Goal: Task Accomplishment & Management: Use online tool/utility

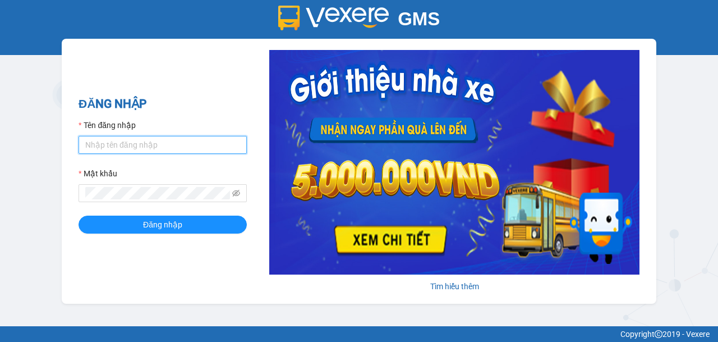
click at [112, 148] on input "Tên đăng nhập" at bounding box center [163, 145] width 168 height 18
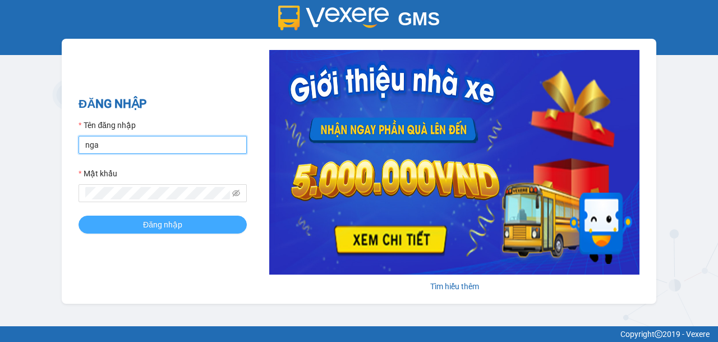
type input "nga.beha"
click at [163, 228] on span "Đăng nhập" at bounding box center [162, 224] width 39 height 12
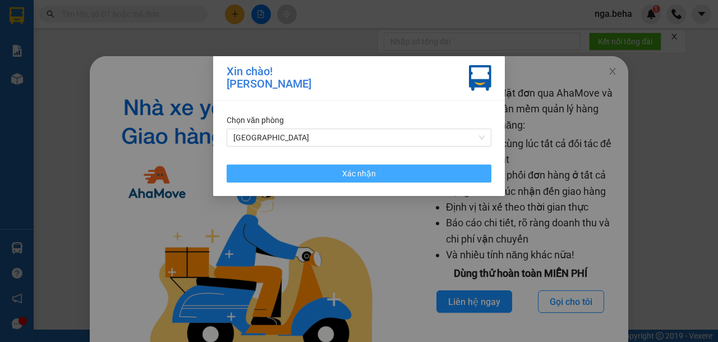
click at [342, 177] on button "Xác nhận" at bounding box center [359, 173] width 265 height 18
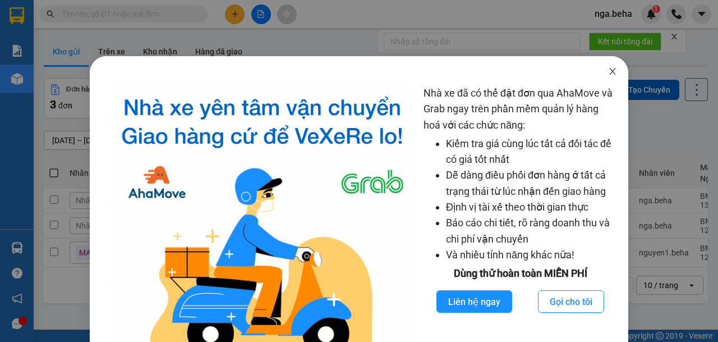
drag, startPoint x: 605, startPoint y: 67, endPoint x: 328, endPoint y: 133, distance: 285.0
click at [604, 67] on span "Close" at bounding box center [612, 71] width 31 height 31
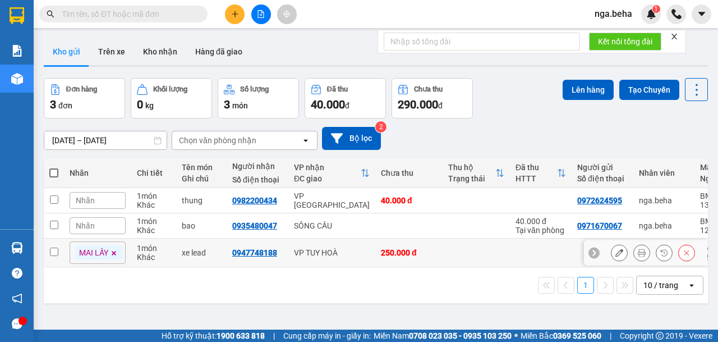
scroll to position [52, 0]
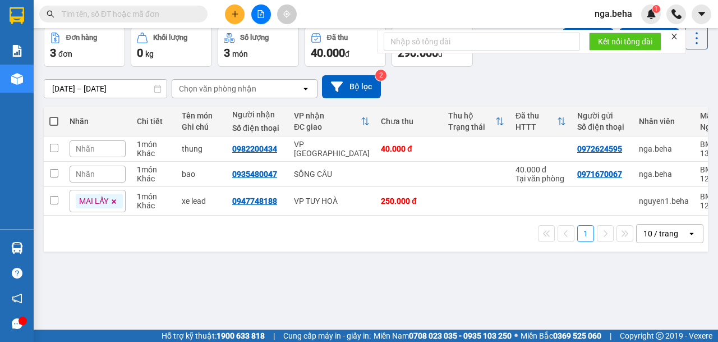
click at [645, 237] on div "10 / trang" at bounding box center [661, 233] width 35 height 11
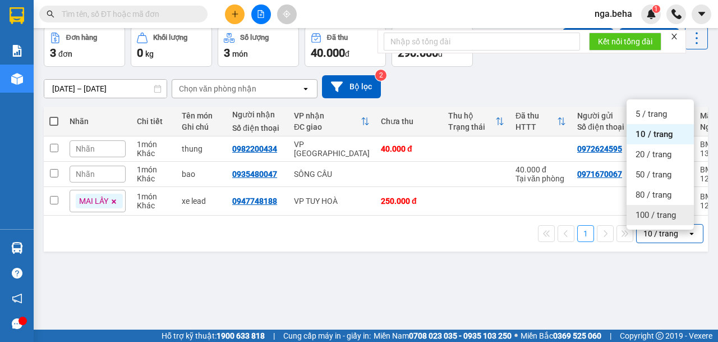
drag, startPoint x: 641, startPoint y: 211, endPoint x: 534, endPoint y: 159, distance: 118.5
click at [636, 211] on span "100 / trang" at bounding box center [656, 214] width 40 height 11
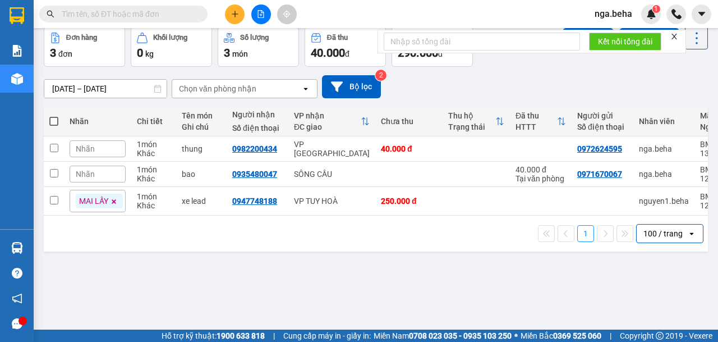
scroll to position [0, 0]
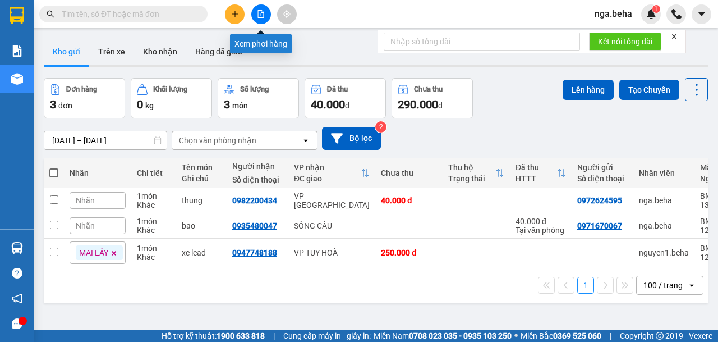
click at [259, 12] on icon "file-add" at bounding box center [261, 14] width 8 height 8
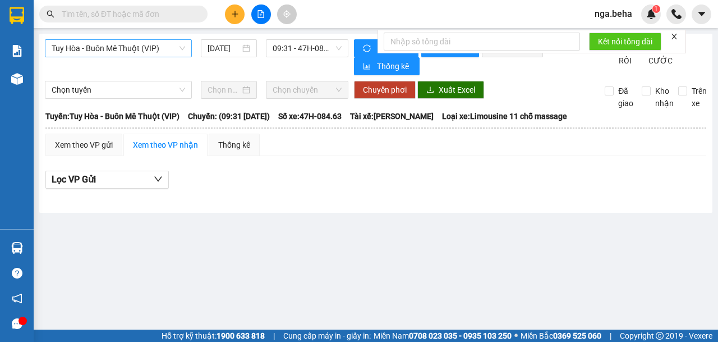
click at [125, 51] on span "Tuy Hòa - Buôn Mê Thuột (VIP)" at bounding box center [119, 48] width 134 height 17
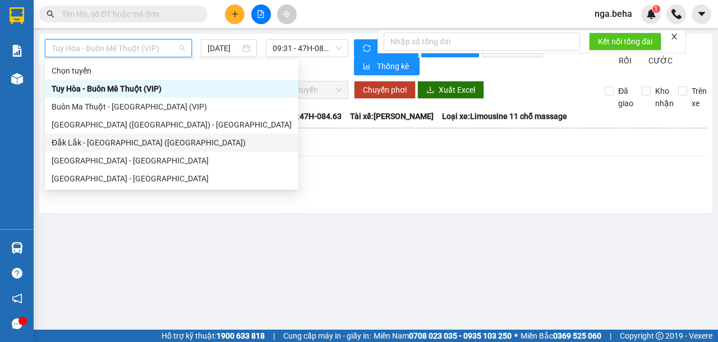
click at [122, 145] on div "Đắk Lắk - [GEOGRAPHIC_DATA] ([GEOGRAPHIC_DATA])" at bounding box center [172, 142] width 240 height 12
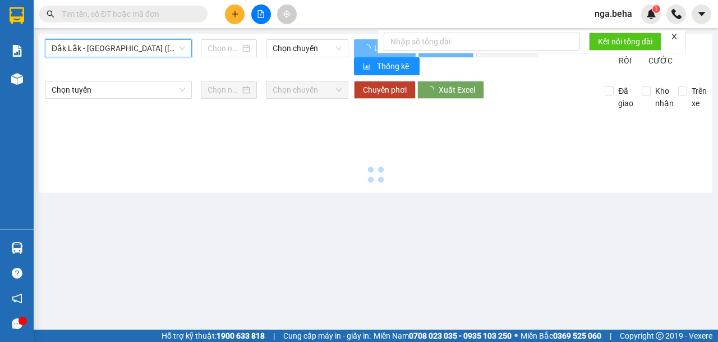
type input "[DATE]"
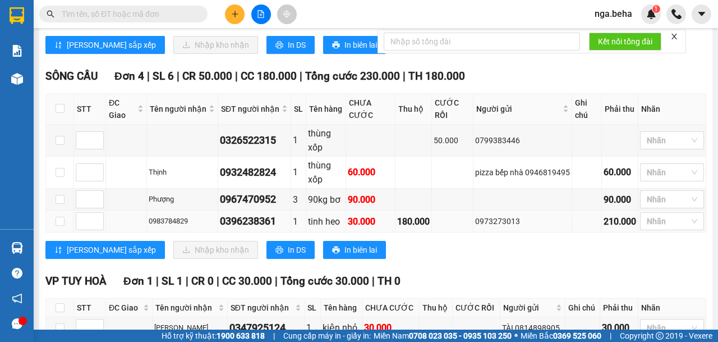
scroll to position [1578, 0]
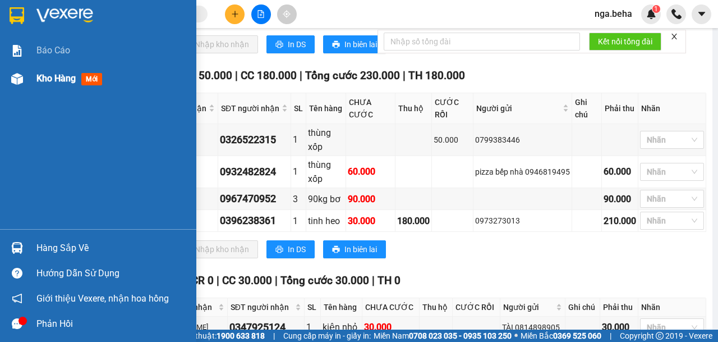
click at [30, 80] on div "Kho hàng mới" at bounding box center [98, 79] width 196 height 28
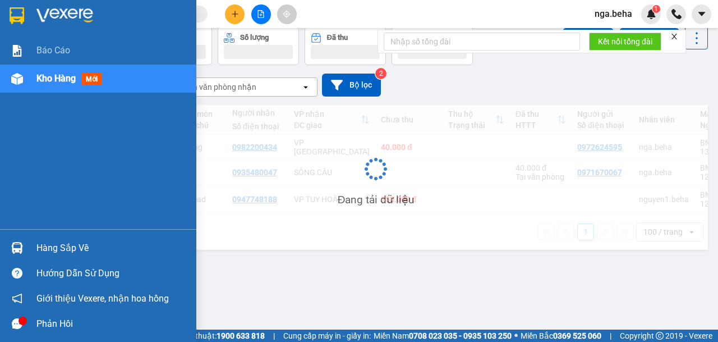
scroll to position [52, 0]
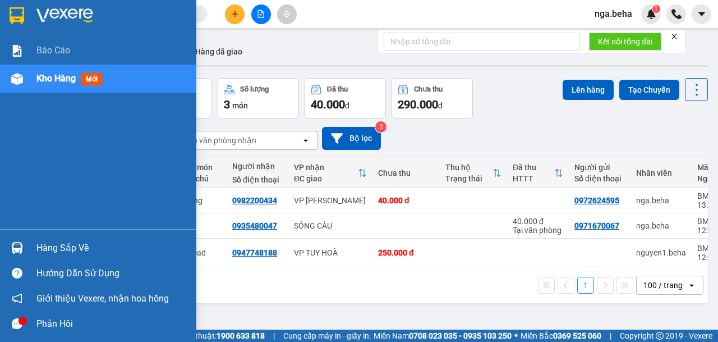
click at [15, 74] on img at bounding box center [17, 79] width 12 height 12
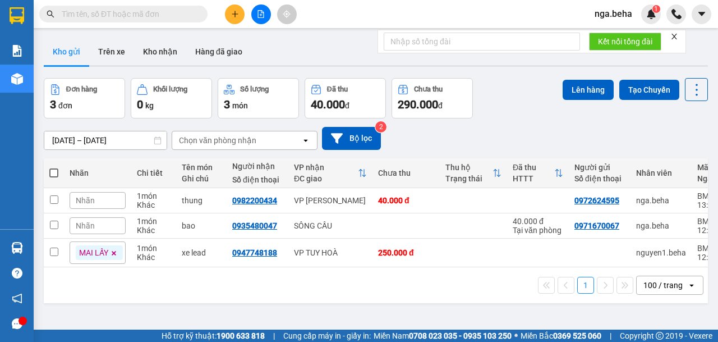
click at [108, 16] on input "text" at bounding box center [128, 14] width 132 height 12
paste input "0376663317"
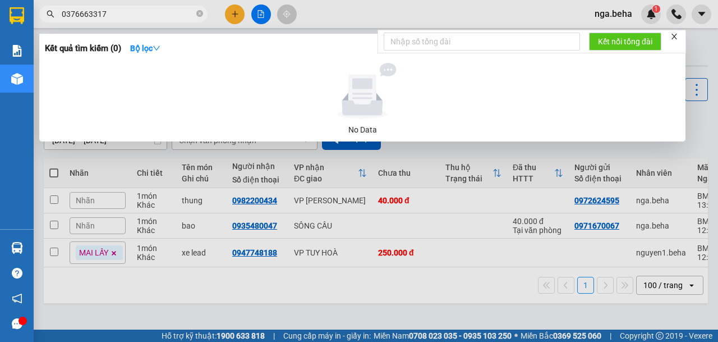
click at [141, 12] on input "0376663317" at bounding box center [128, 14] width 132 height 12
paste input "90644422"
click at [140, 12] on input "0376663317" at bounding box center [128, 14] width 132 height 12
click at [126, 5] on div at bounding box center [359, 171] width 718 height 342
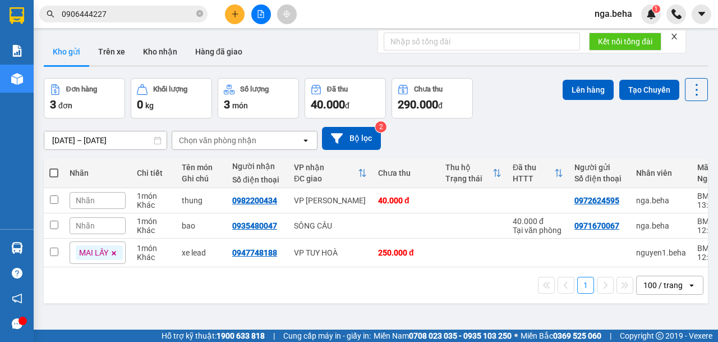
click at [126, 5] on div "Kết quả tìm kiếm ( 0 ) Bộ lọc No Data 0906444227" at bounding box center [109, 14] width 219 height 20
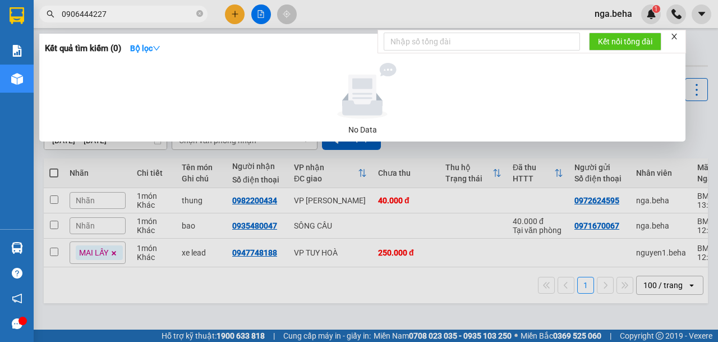
click at [128, 16] on input "0906444227" at bounding box center [128, 14] width 132 height 12
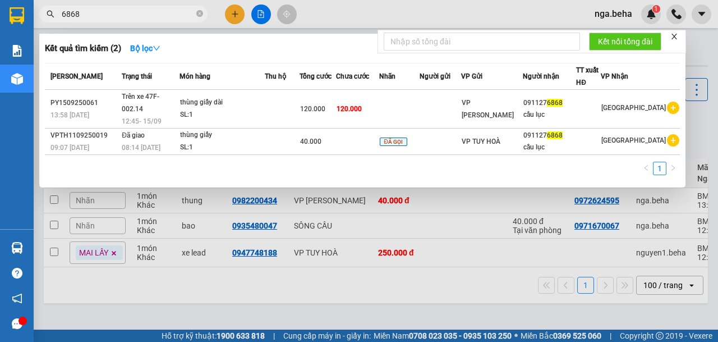
click at [87, 19] on input "6868" at bounding box center [128, 14] width 132 height 12
paste input "090512040"
click at [88, 19] on input "6868" at bounding box center [128, 14] width 132 height 12
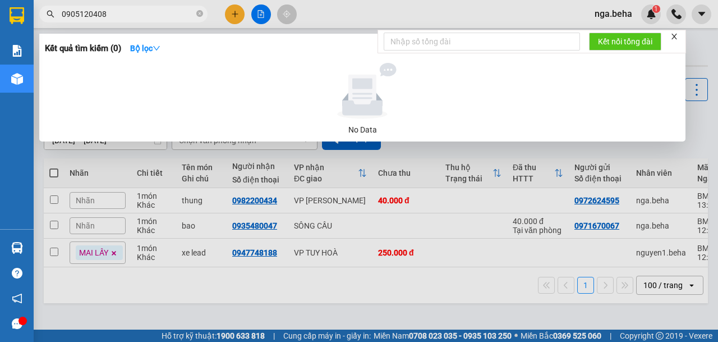
type input "0905120408"
click at [117, 8] on div "Kết quả tìm kiếm ( 0 ) Bộ lọc No Data 0905120408" at bounding box center [109, 14] width 219 height 20
click at [117, 10] on input "0905120408" at bounding box center [128, 14] width 132 height 12
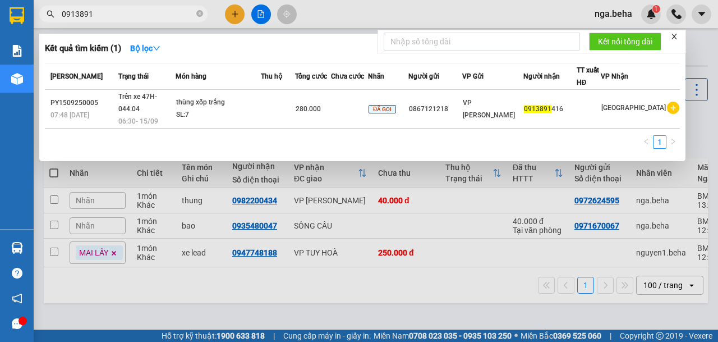
type input "0913891"
click at [103, 17] on input "0913891" at bounding box center [128, 14] width 132 height 12
